Goal: Information Seeking & Learning: Learn about a topic

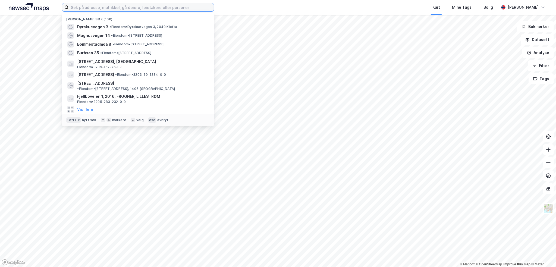
click at [135, 7] on input at bounding box center [141, 7] width 145 height 8
paste input "[PERSON_NAME] vei 21-29"
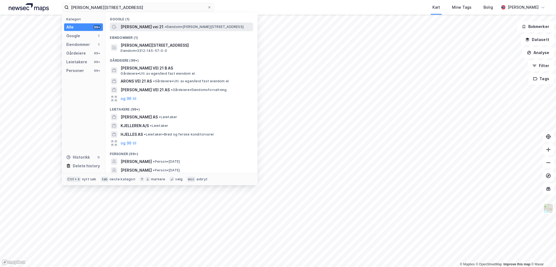
click at [208, 25] on span "• Eiendom • [PERSON_NAME][STREET_ADDRESS]" at bounding box center [204, 27] width 79 height 4
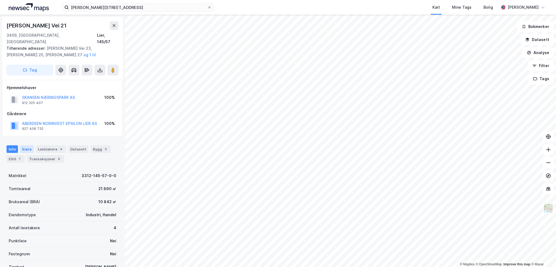
click at [27, 145] on div "Eiere" at bounding box center [27, 149] width 14 height 8
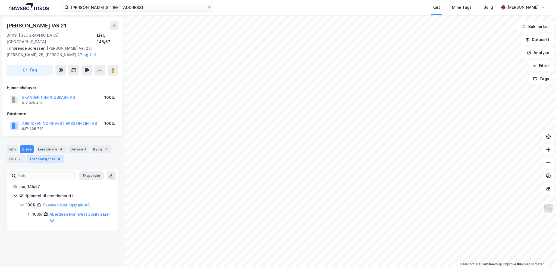
click at [39, 155] on div "Transaksjoner 8" at bounding box center [45, 159] width 37 height 8
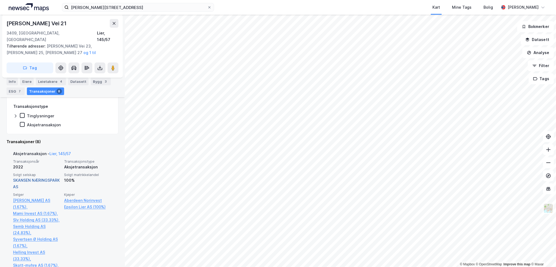
scroll to position [109, 0]
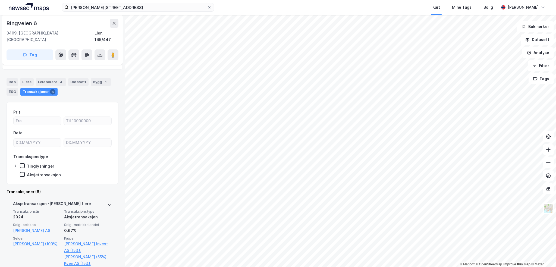
scroll to position [81, 0]
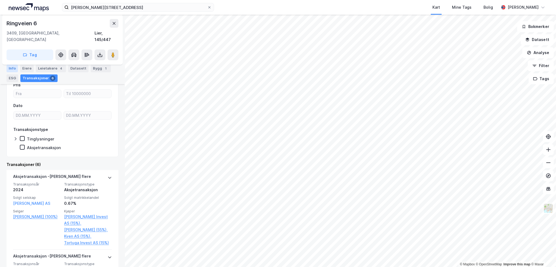
click at [10, 69] on div "Info" at bounding box center [12, 69] width 11 height 8
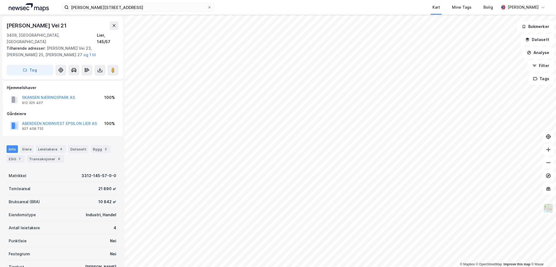
scroll to position [28, 0]
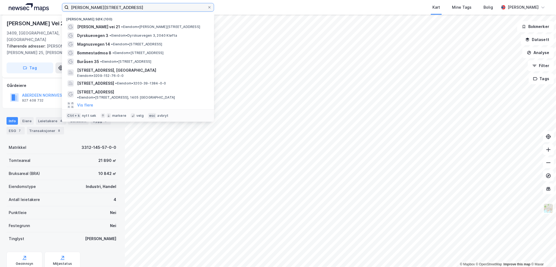
drag, startPoint x: 118, startPoint y: 6, endPoint x: 18, endPoint y: 4, distance: 99.9
click at [18, 4] on div "[PERSON_NAME] vei 21 Nylige søk (100) [PERSON_NAME] vei 21 • Eiendom • [STREET_…" at bounding box center [278, 7] width 556 height 15
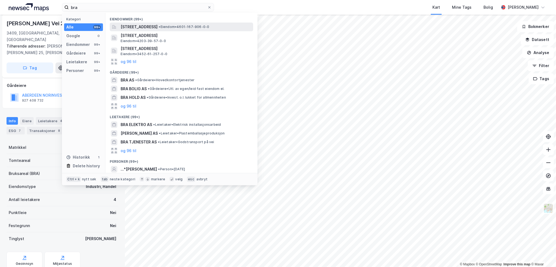
click at [157, 29] on span "[STREET_ADDRESS]" at bounding box center [139, 27] width 37 height 7
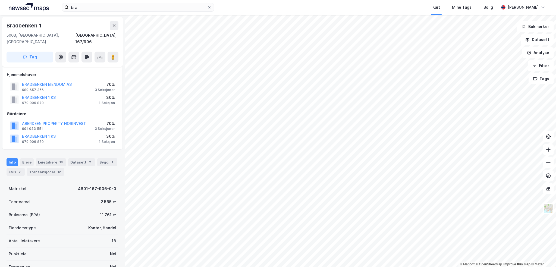
scroll to position [28, 0]
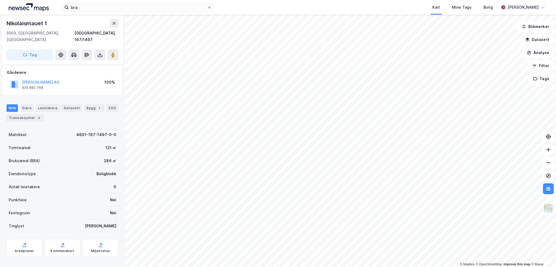
scroll to position [28, 0]
click at [23, 104] on div "Eiere" at bounding box center [27, 108] width 14 height 8
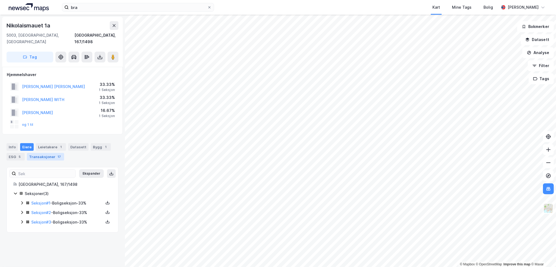
click at [39, 153] on div "Transaksjoner 17" at bounding box center [45, 157] width 37 height 8
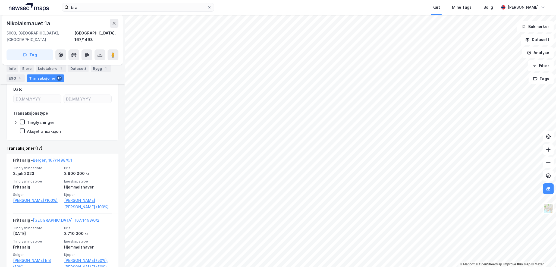
scroll to position [81, 0]
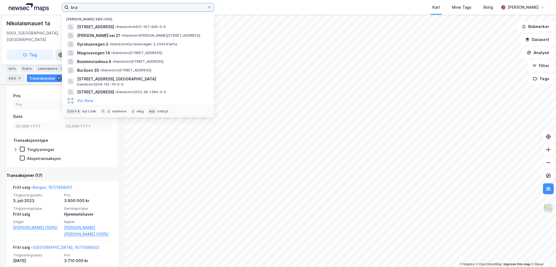
drag, startPoint x: 80, startPoint y: 8, endPoint x: 46, endPoint y: 7, distance: 34.0
click at [46, 7] on div "bra Nylige søk (100) [STREET_ADDRESS] • Eiendom • 4601-167-906-0-0 [PERSON_NAME…" at bounding box center [278, 7] width 556 height 15
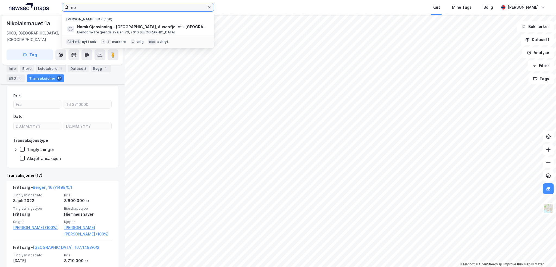
type input "n"
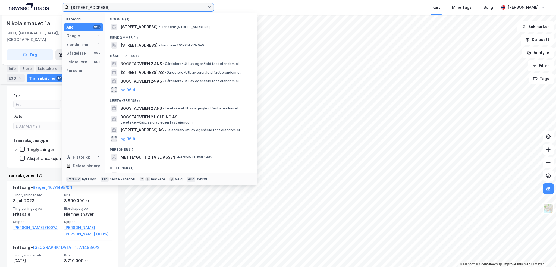
type input "[STREET_ADDRESS]"
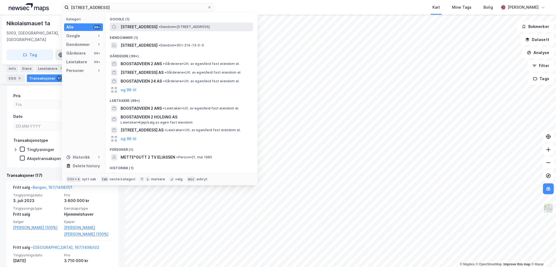
click at [183, 27] on span "• Eiendom • [STREET_ADDRESS]" at bounding box center [184, 27] width 51 height 4
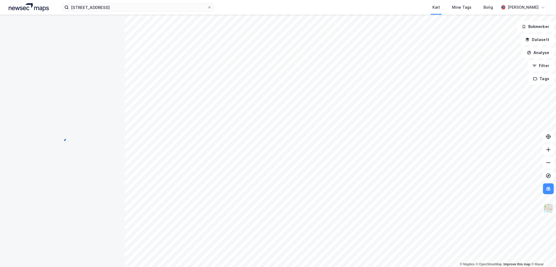
scroll to position [27, 0]
